Goal: Book appointment/travel/reservation

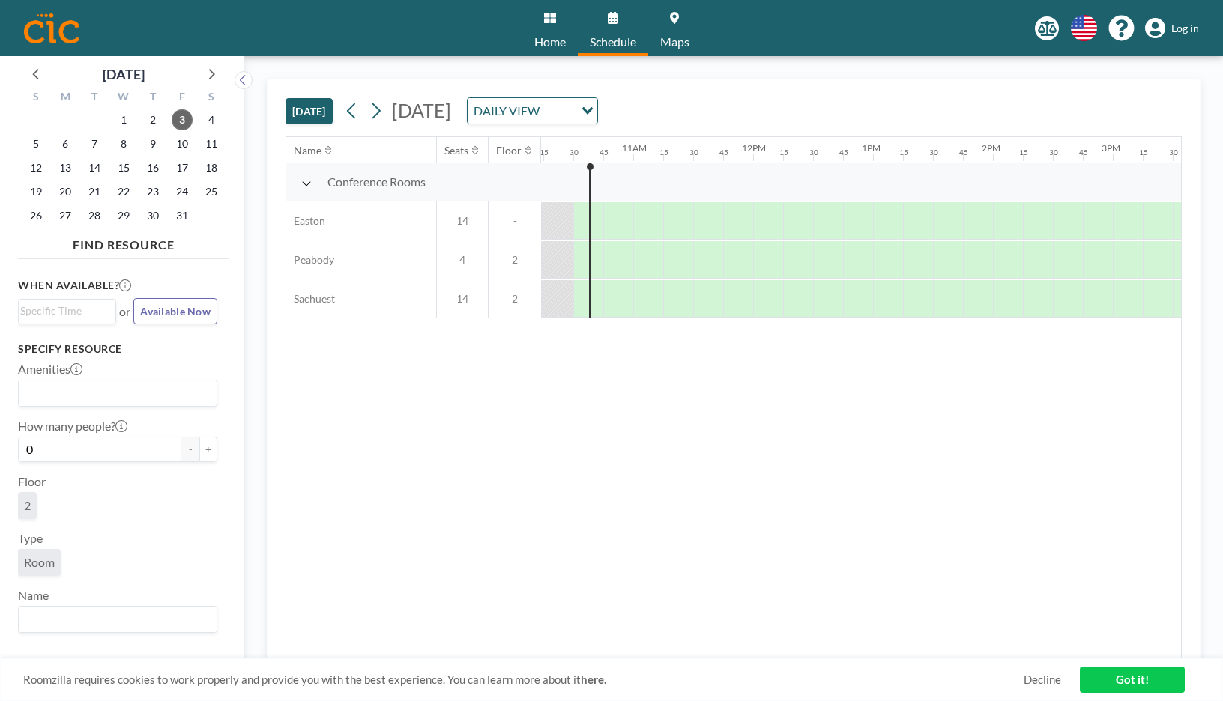
scroll to position [0, 1229]
click at [593, 109] on icon "Search for option" at bounding box center [587, 110] width 10 height 7
click at [702, 164] on li "WEEKLY VIEW" at bounding box center [668, 159] width 128 height 22
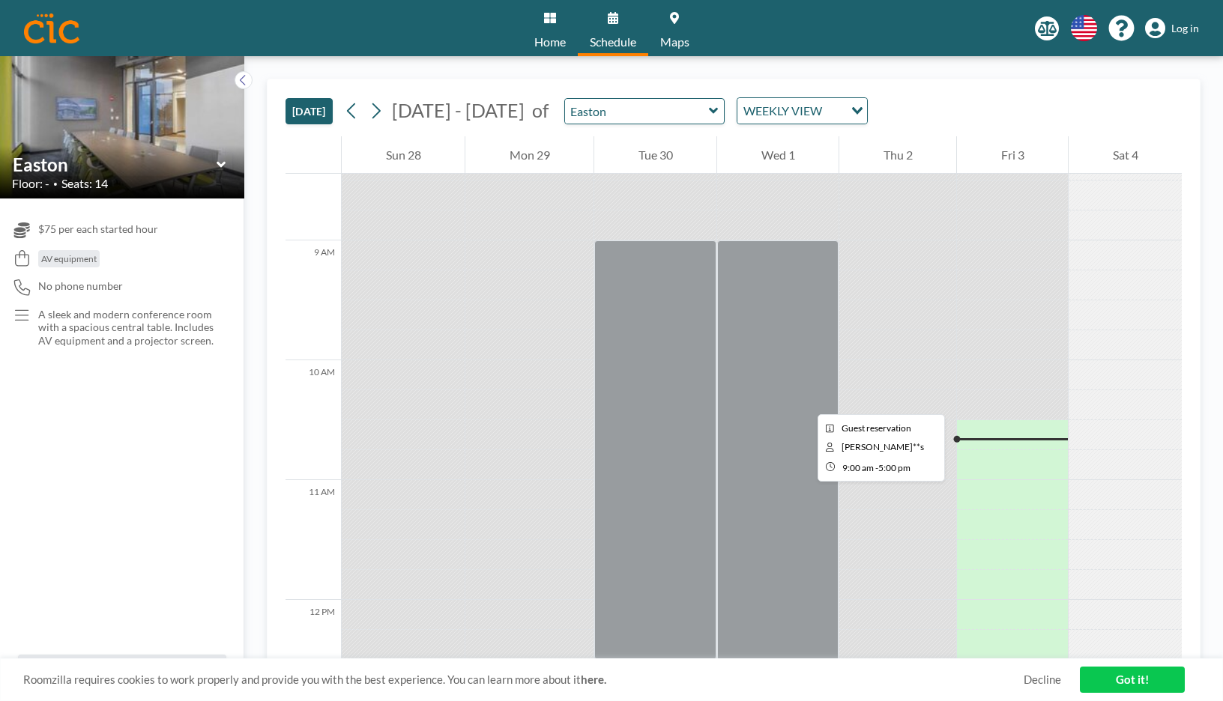
scroll to position [1090, 0]
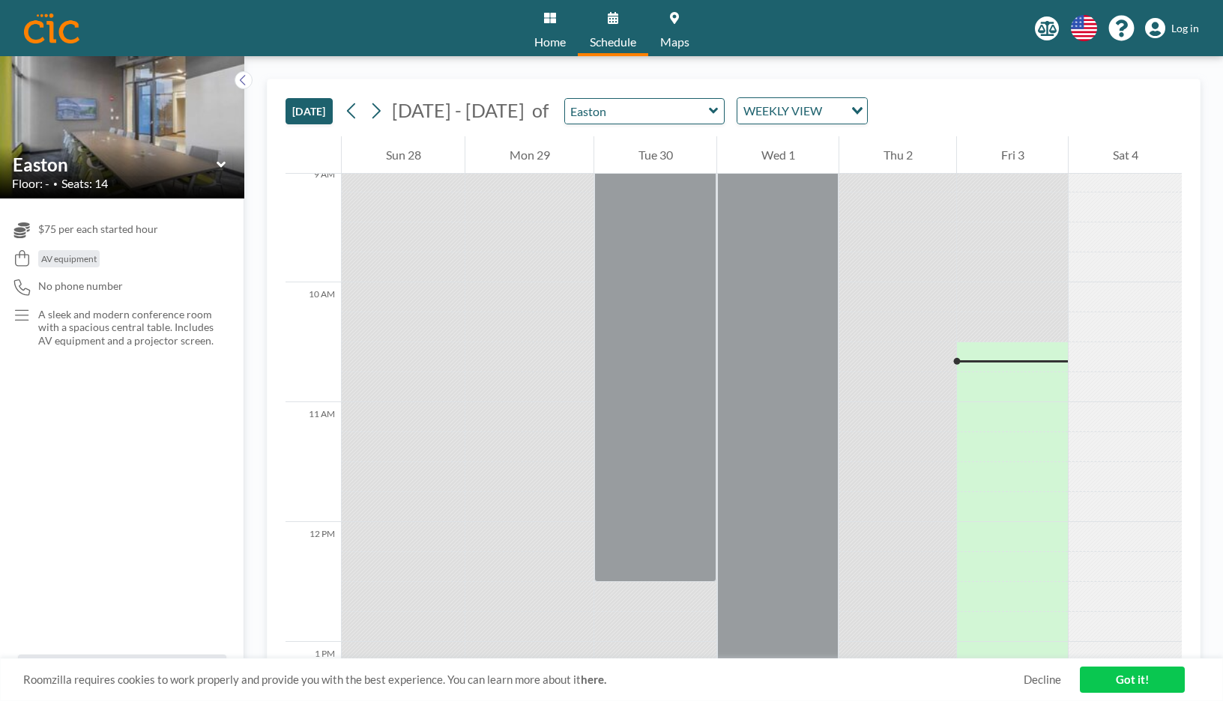
click at [313, 107] on button "[DATE]" at bounding box center [309, 111] width 47 height 26
click at [383, 105] on icon at bounding box center [376, 111] width 14 height 22
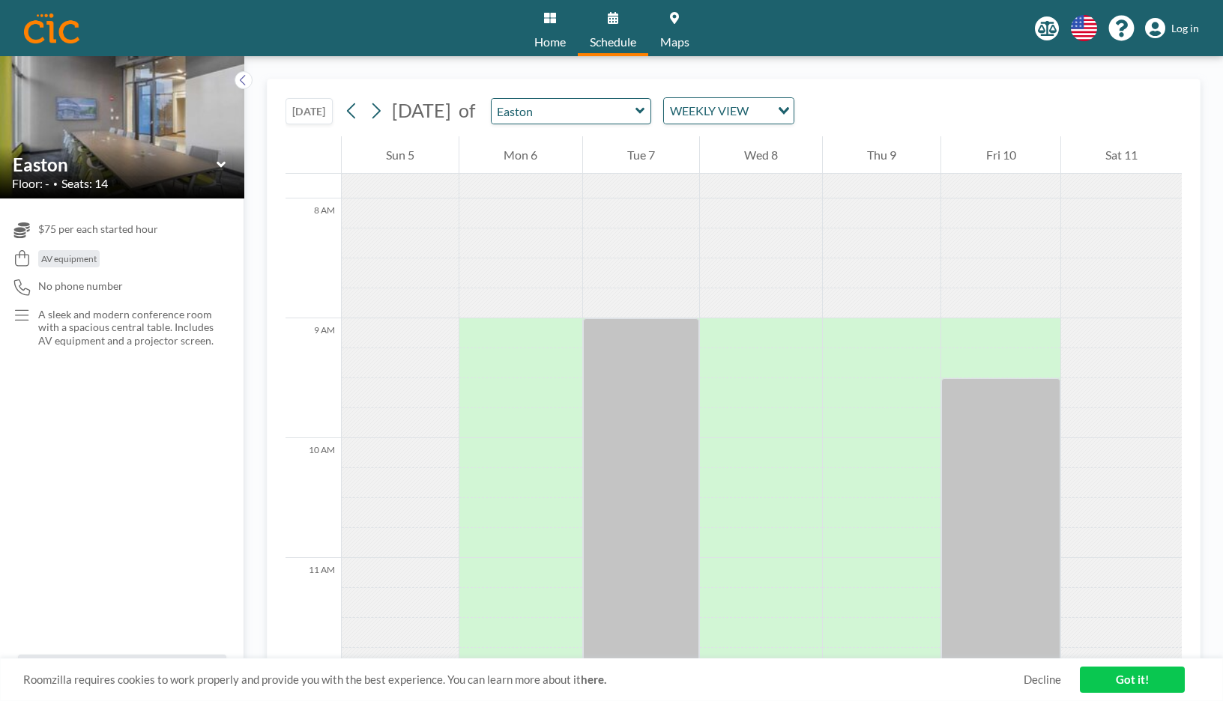
scroll to position [1012, 0]
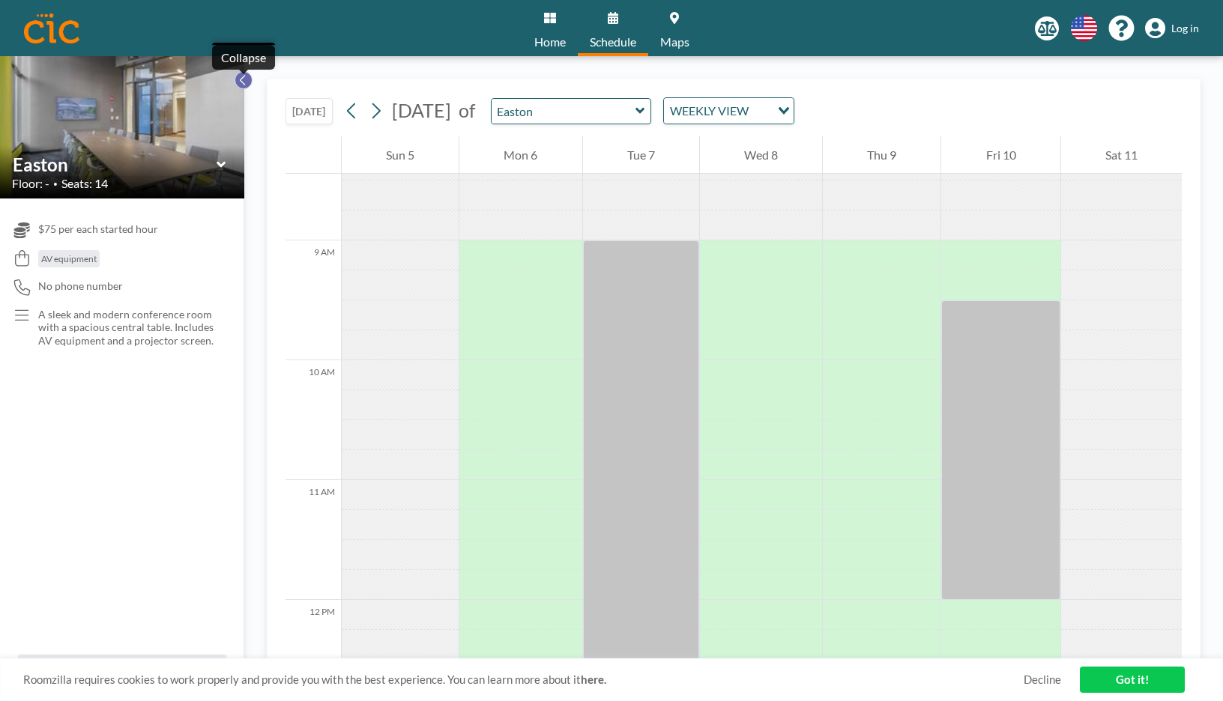
click at [245, 84] on icon at bounding box center [243, 80] width 10 height 15
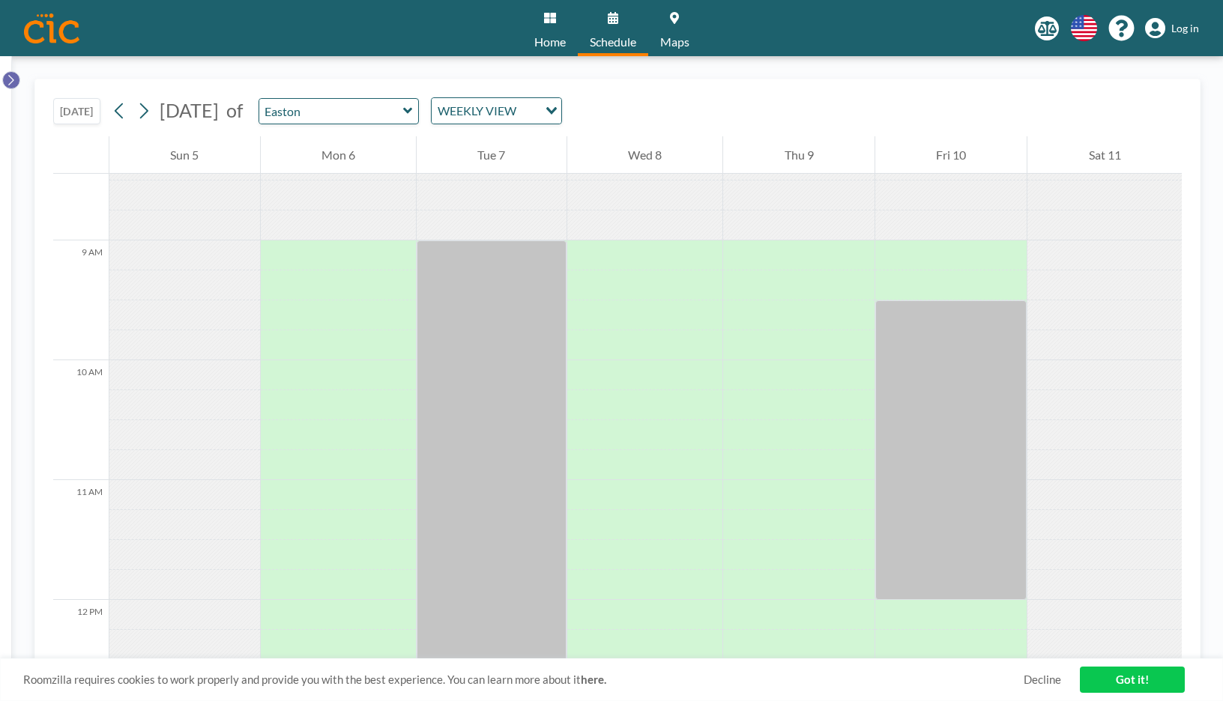
click at [13, 82] on icon at bounding box center [11, 80] width 10 height 15
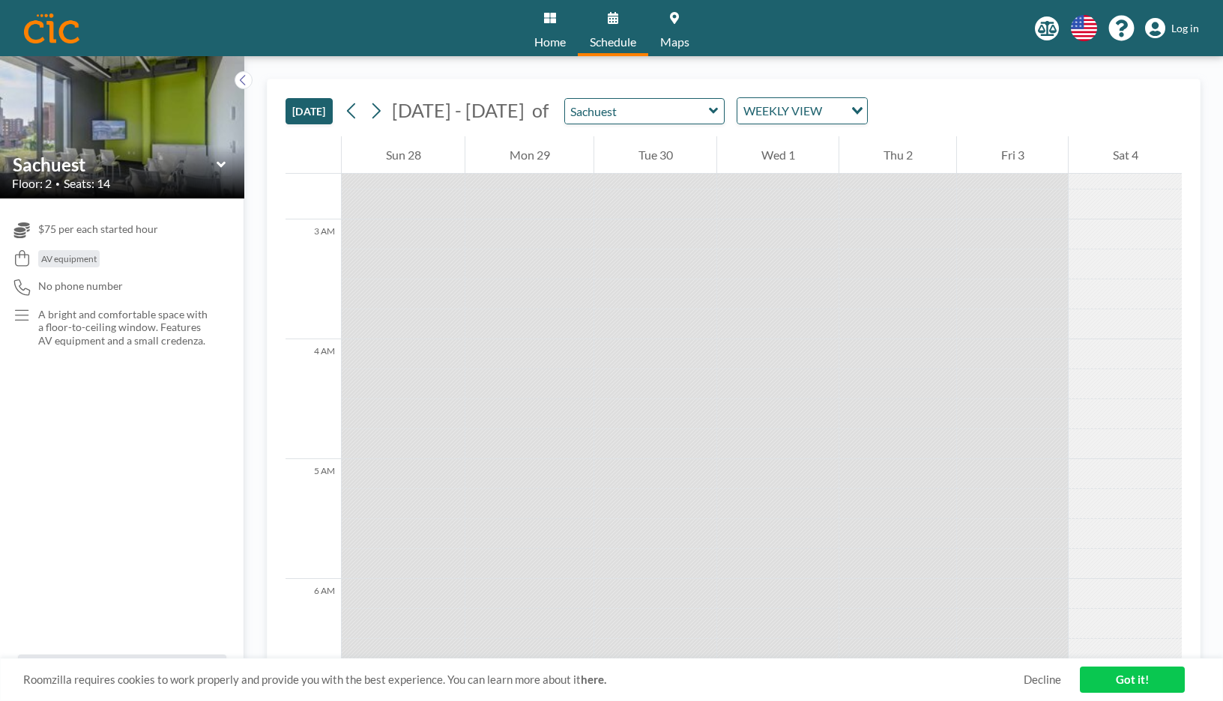
scroll to position [311, 0]
click at [1103, 680] on link "Got it!" at bounding box center [1132, 680] width 105 height 26
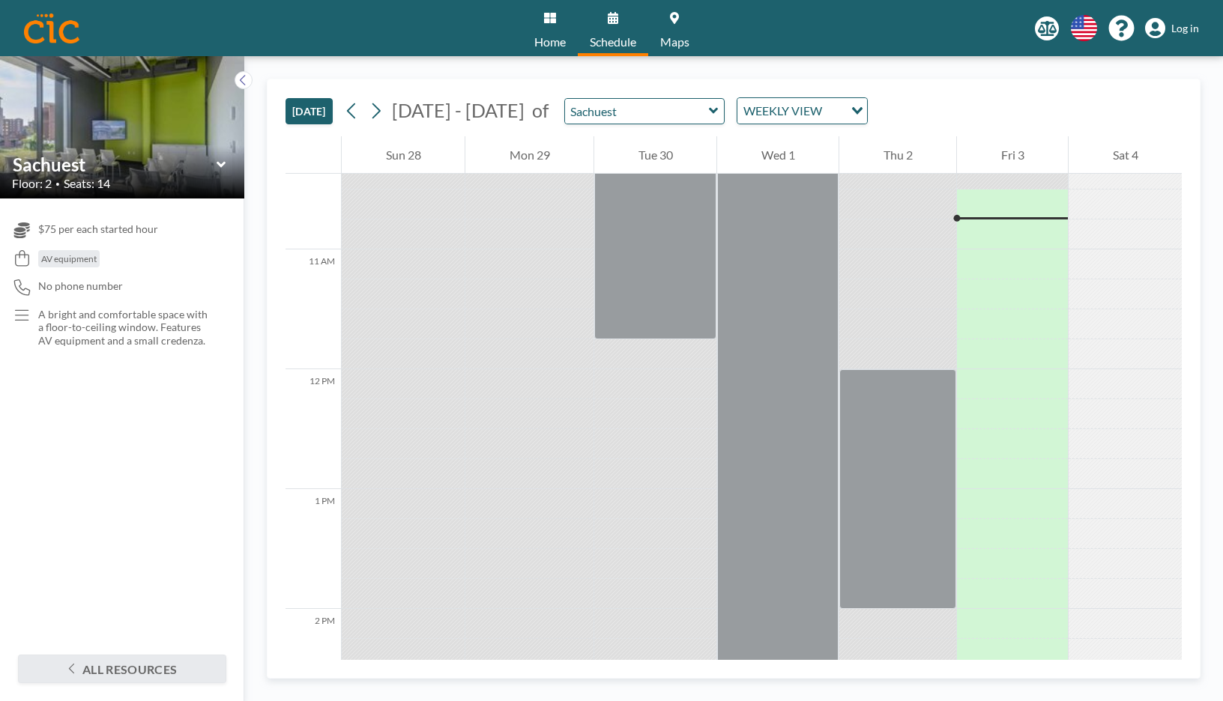
scroll to position [1246, 0]
click at [381, 112] on icon at bounding box center [376, 111] width 8 height 16
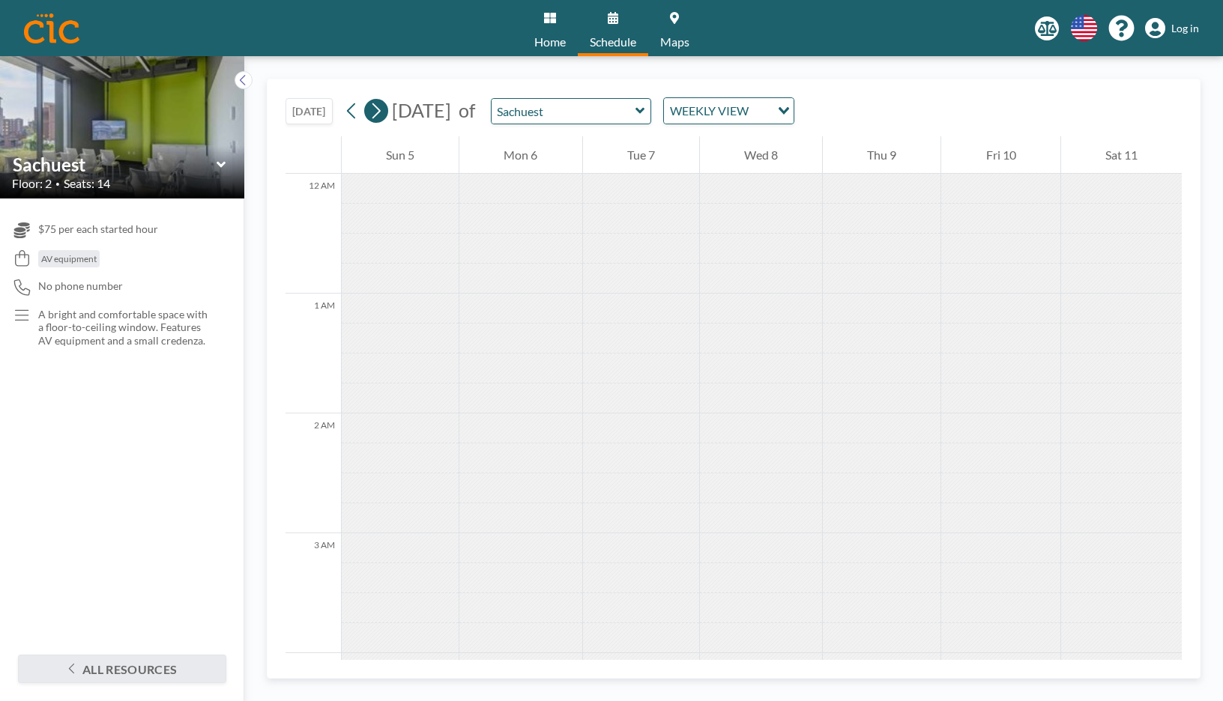
click at [381, 112] on icon at bounding box center [376, 111] width 8 height 16
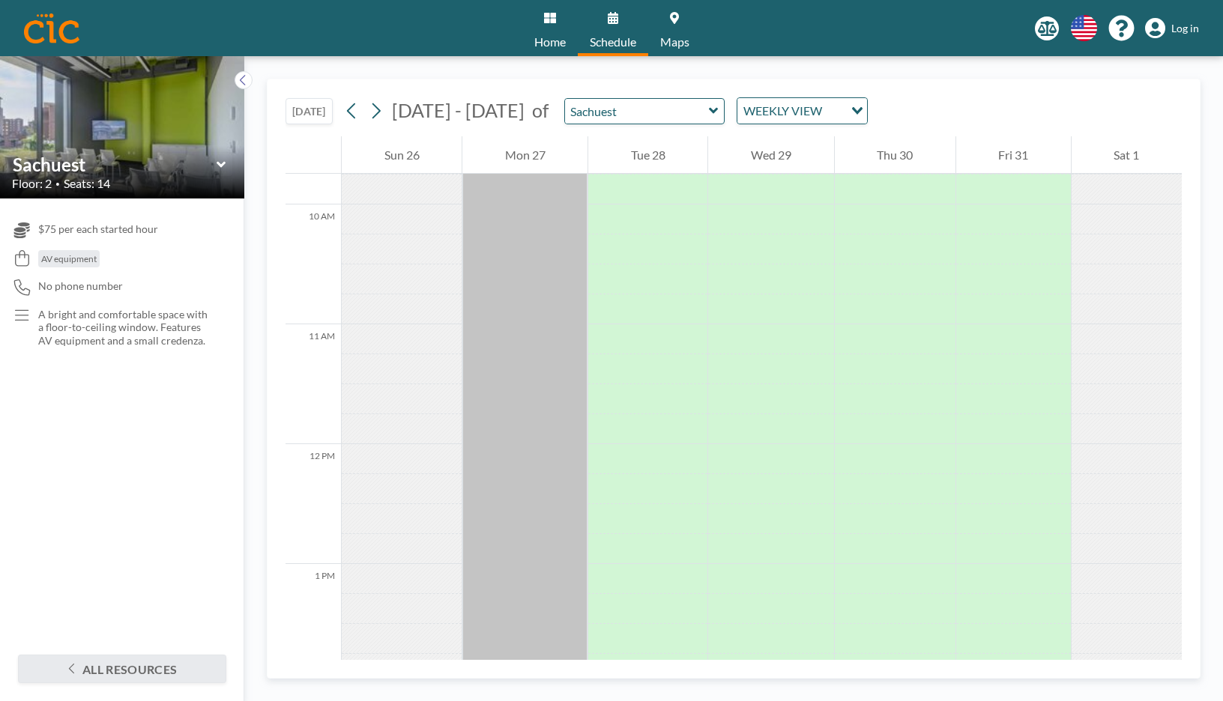
scroll to position [1168, 0]
click at [121, 672] on button "All resources" at bounding box center [122, 669] width 208 height 28
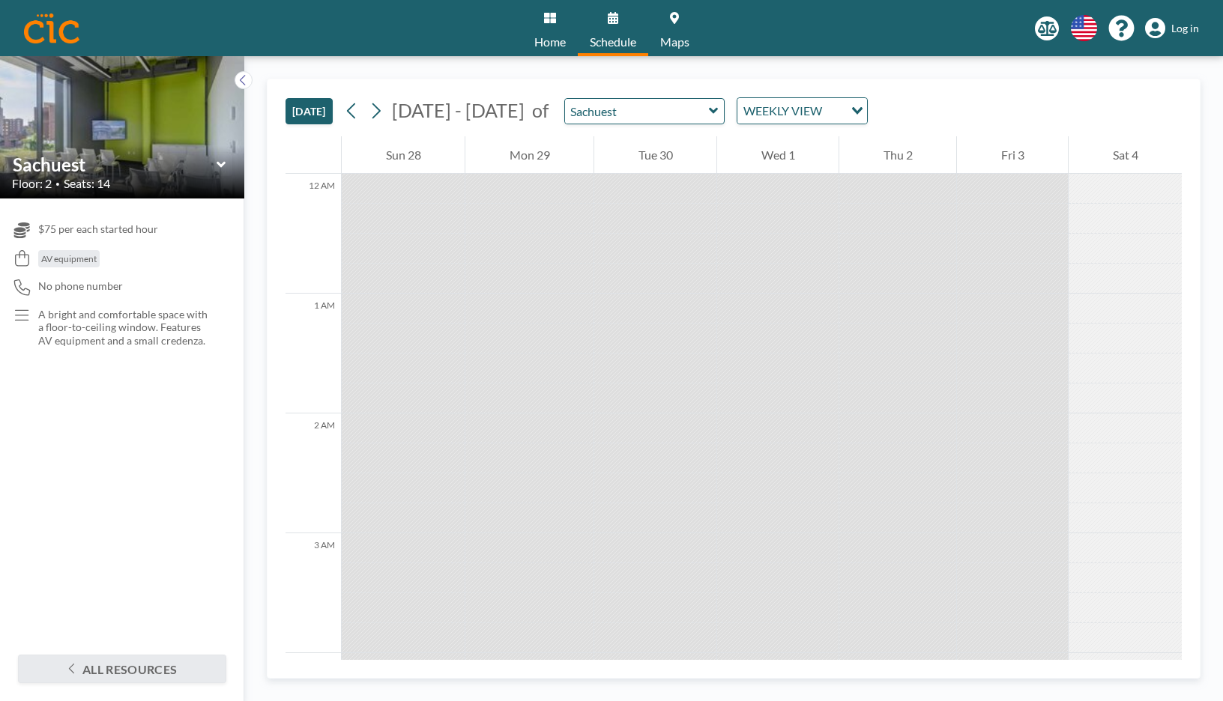
click at [554, 28] on link "Home" at bounding box center [549, 28] width 55 height 56
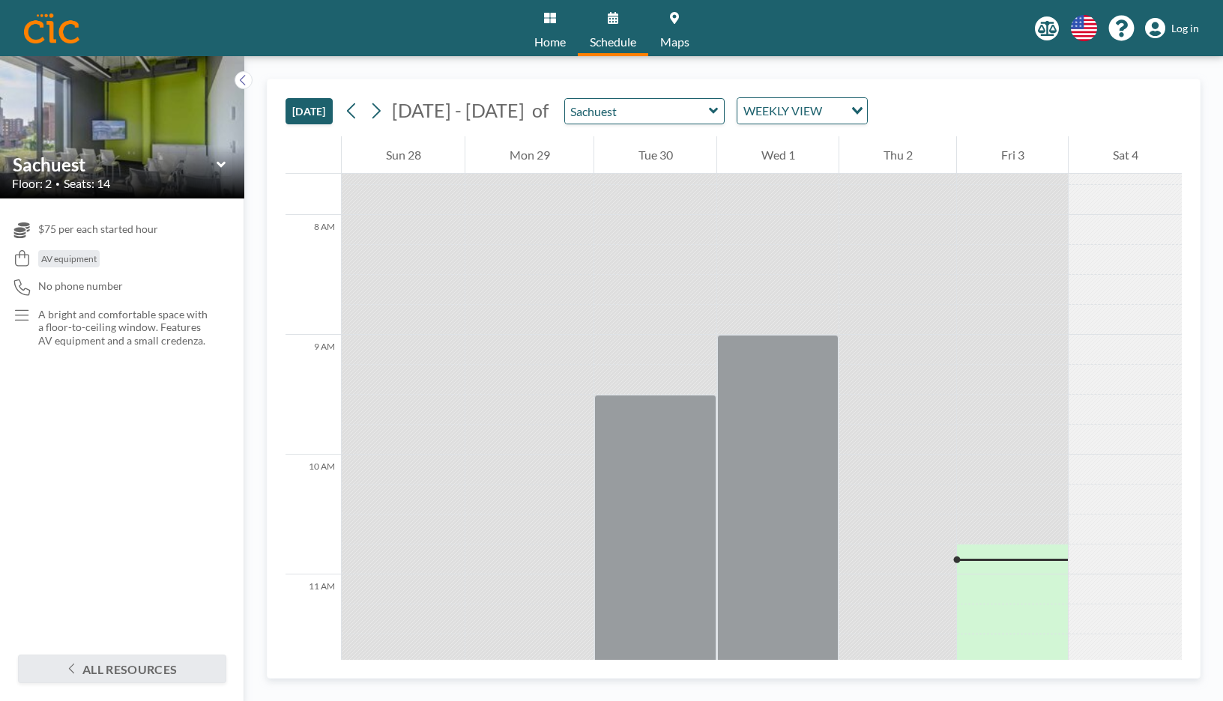
scroll to position [935, 0]
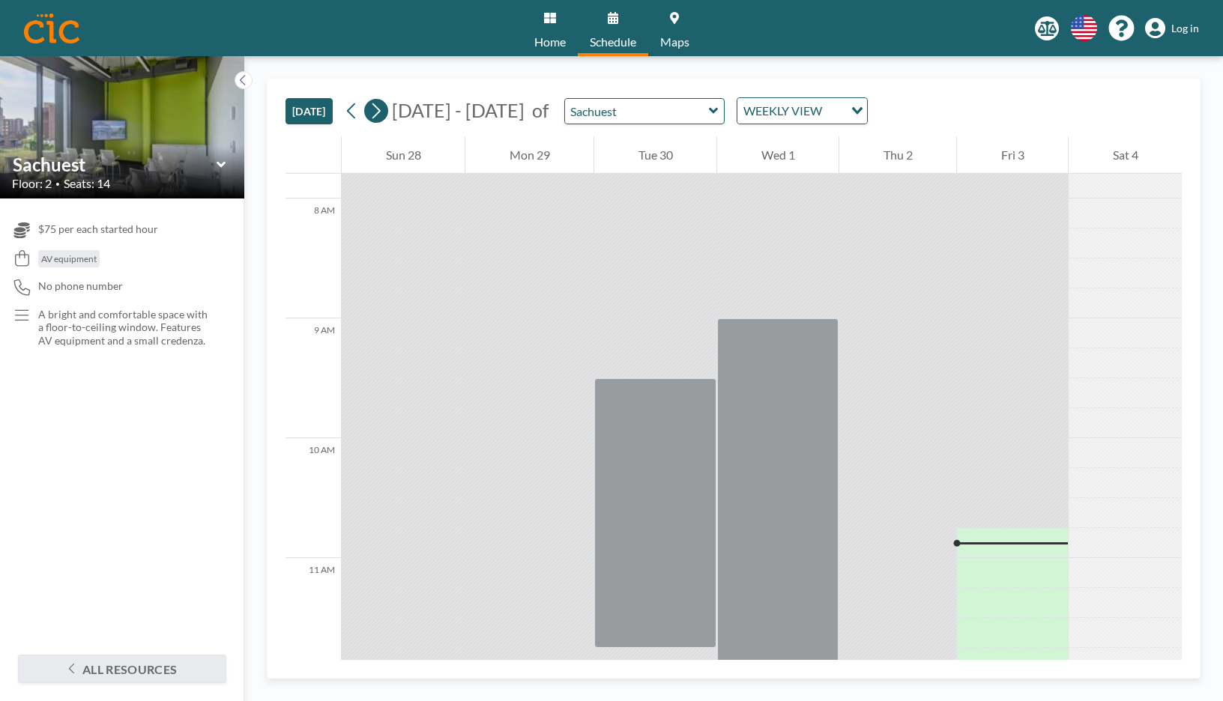
click at [373, 112] on icon at bounding box center [376, 111] width 14 height 22
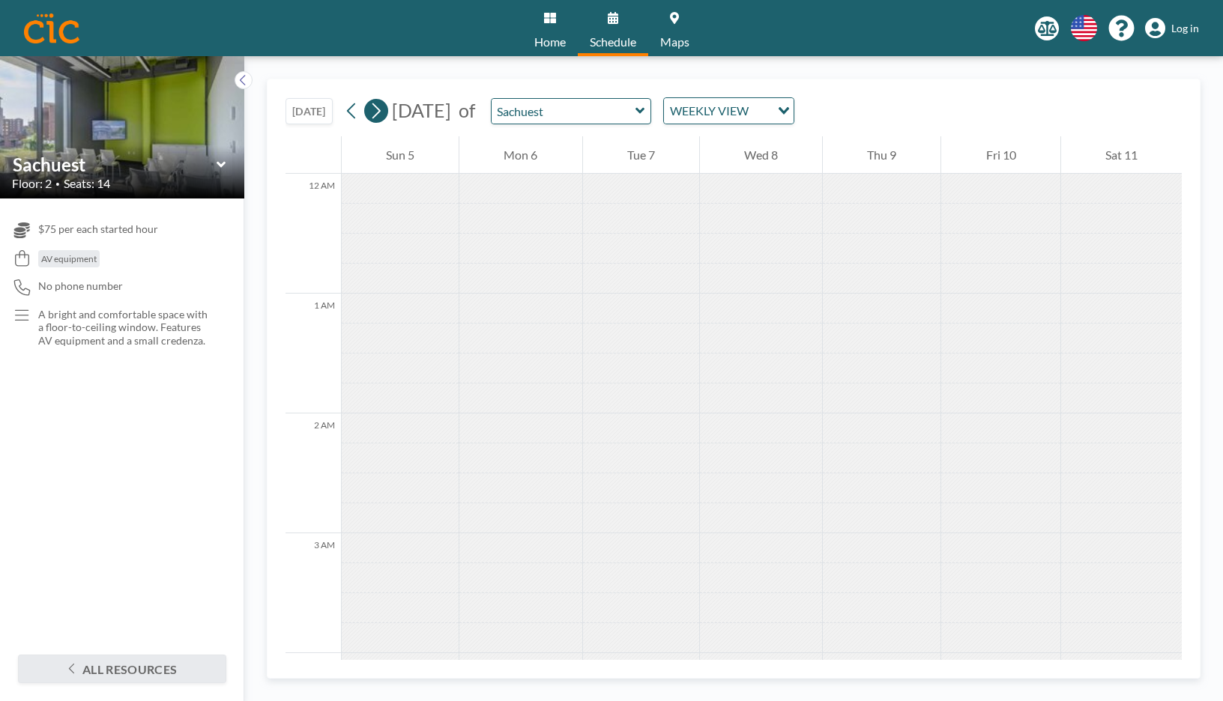
click at [378, 112] on icon at bounding box center [376, 111] width 14 height 22
click at [380, 112] on icon at bounding box center [376, 111] width 14 height 22
click at [381, 111] on icon at bounding box center [376, 111] width 14 height 22
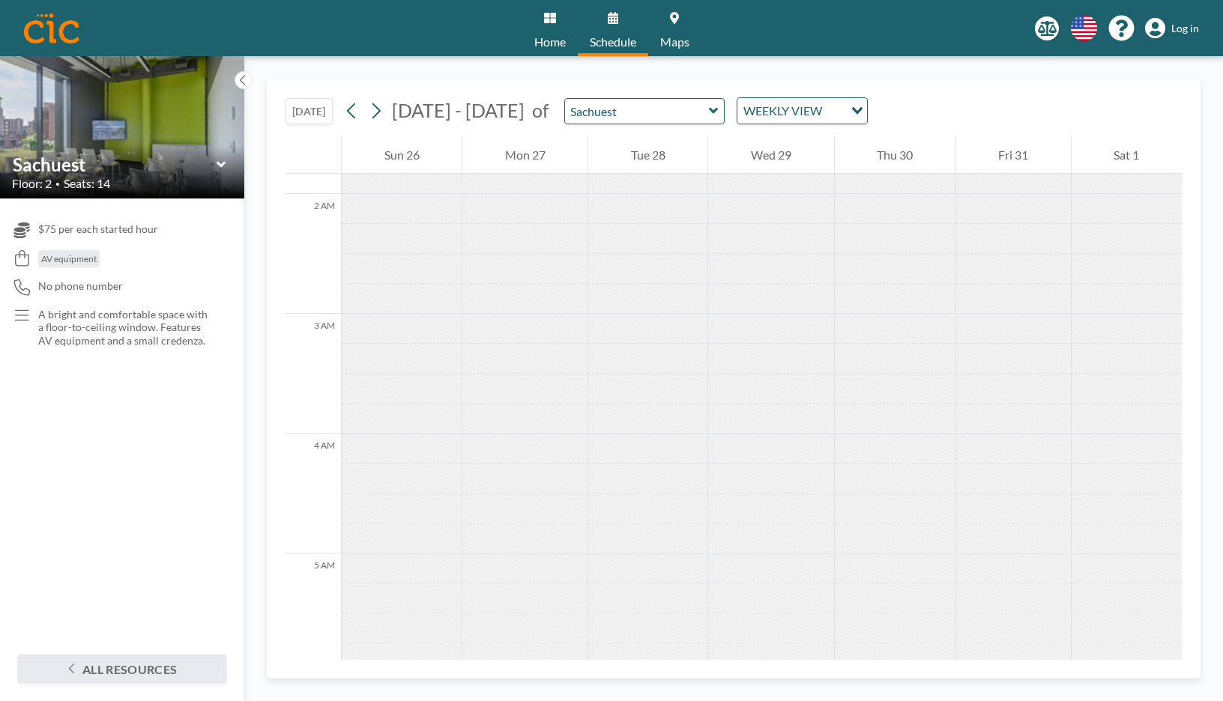
scroll to position [233, 0]
